Goal: Task Accomplishment & Management: Complete application form

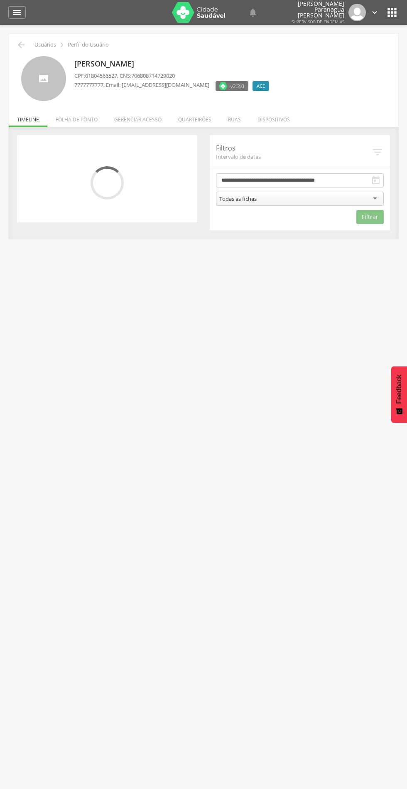
click at [204, 117] on li "Quarteirões" at bounding box center [195, 118] width 50 height 20
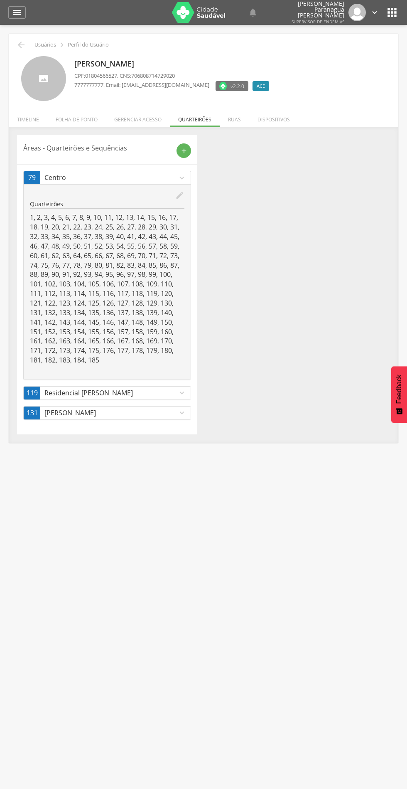
click at [188, 149] on div "add" at bounding box center [184, 150] width 15 height 15
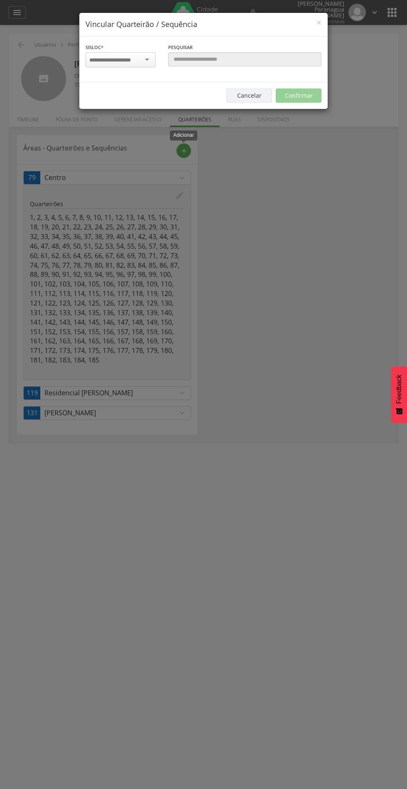
click at [119, 59] on input "select-one" at bounding box center [115, 60] width 52 height 7
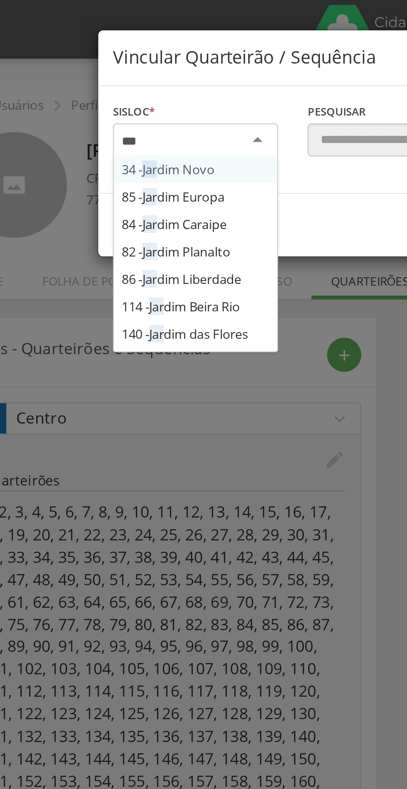
type input "****"
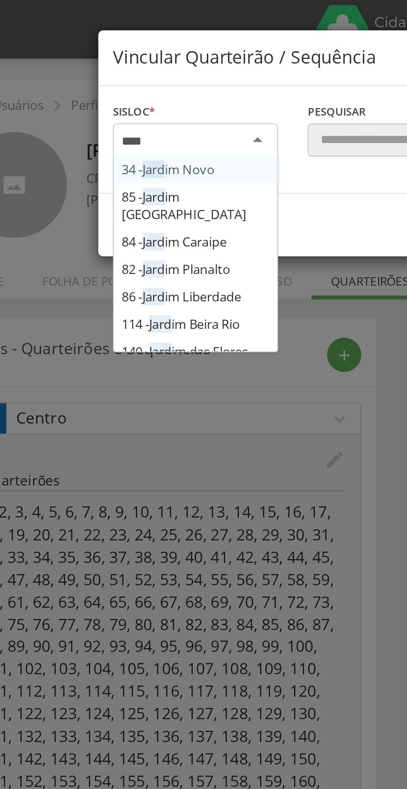
click at [123, 82] on div "Sisloc * 34 - Jard im Novo 85 - Jard im Europa 84 - Jard im Caraipe 82 - Jard i…" at bounding box center [203, 60] width 249 height 46
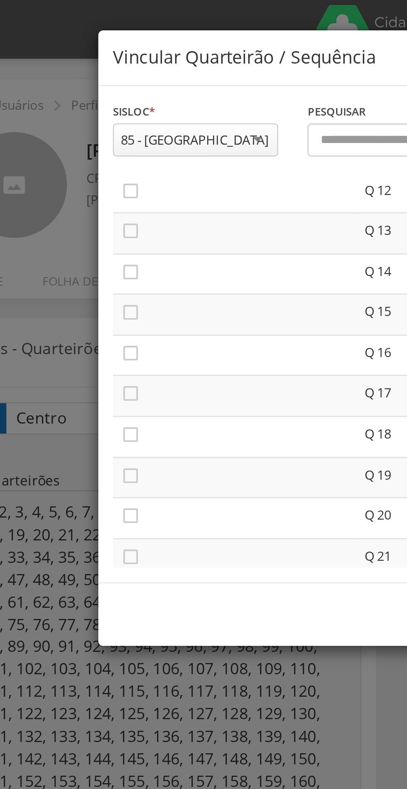
scroll to position [209, 0]
click at [91, 133] on icon "" at bounding box center [93, 131] width 8 height 8
click at [93, 150] on icon "" at bounding box center [93, 149] width 8 height 8
click at [94, 166] on icon "" at bounding box center [93, 166] width 8 height 8
click at [95, 183] on icon "" at bounding box center [93, 183] width 8 height 8
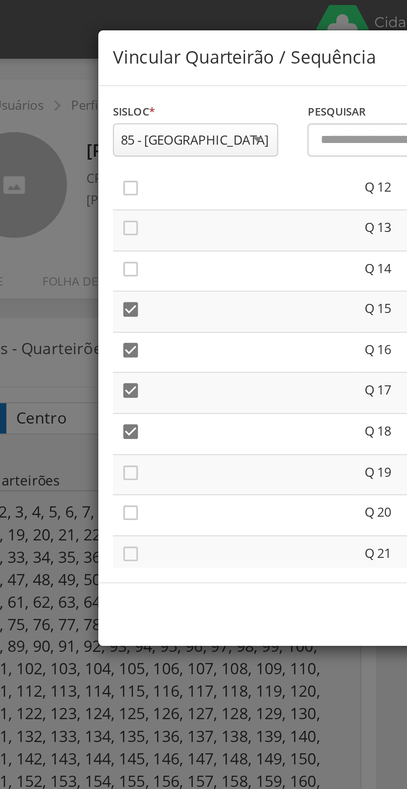
click at [92, 200] on icon "" at bounding box center [93, 201] width 8 height 8
click at [95, 217] on icon "" at bounding box center [93, 218] width 8 height 8
click at [94, 235] on icon "" at bounding box center [93, 235] width 8 height 8
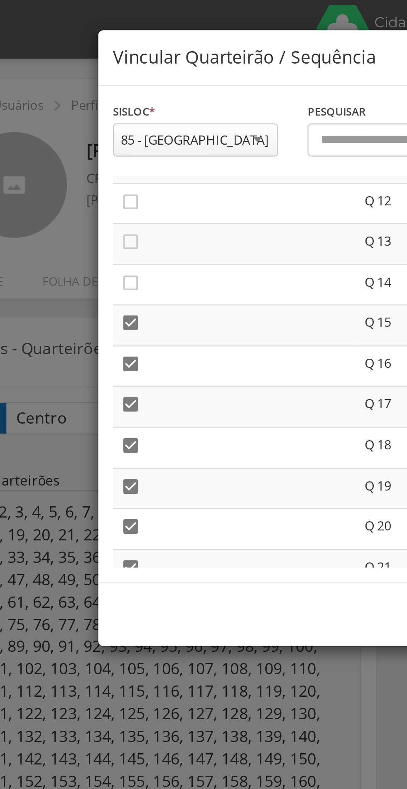
scroll to position [203, 0]
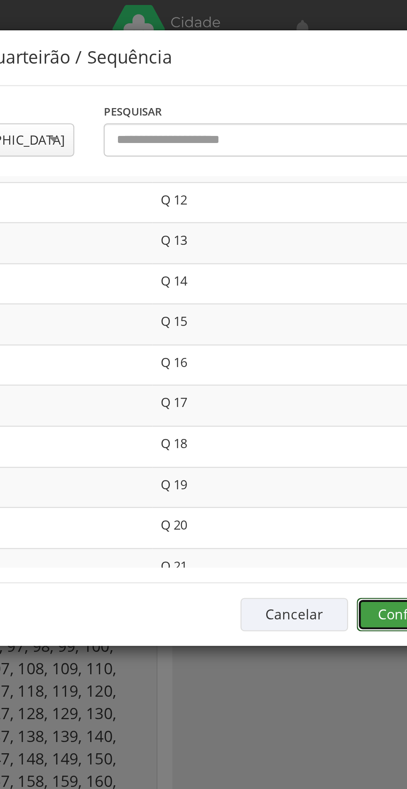
click at [285, 256] on button "Confirmar" at bounding box center [299, 261] width 46 height 14
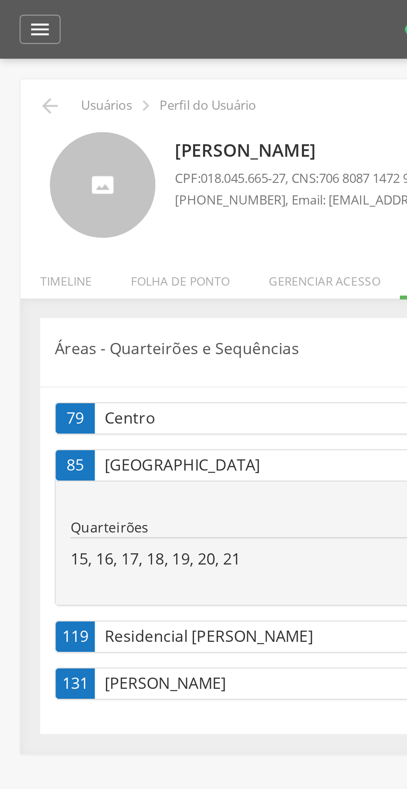
click at [24, 41] on icon "" at bounding box center [21, 45] width 10 height 10
